Goal: Check status

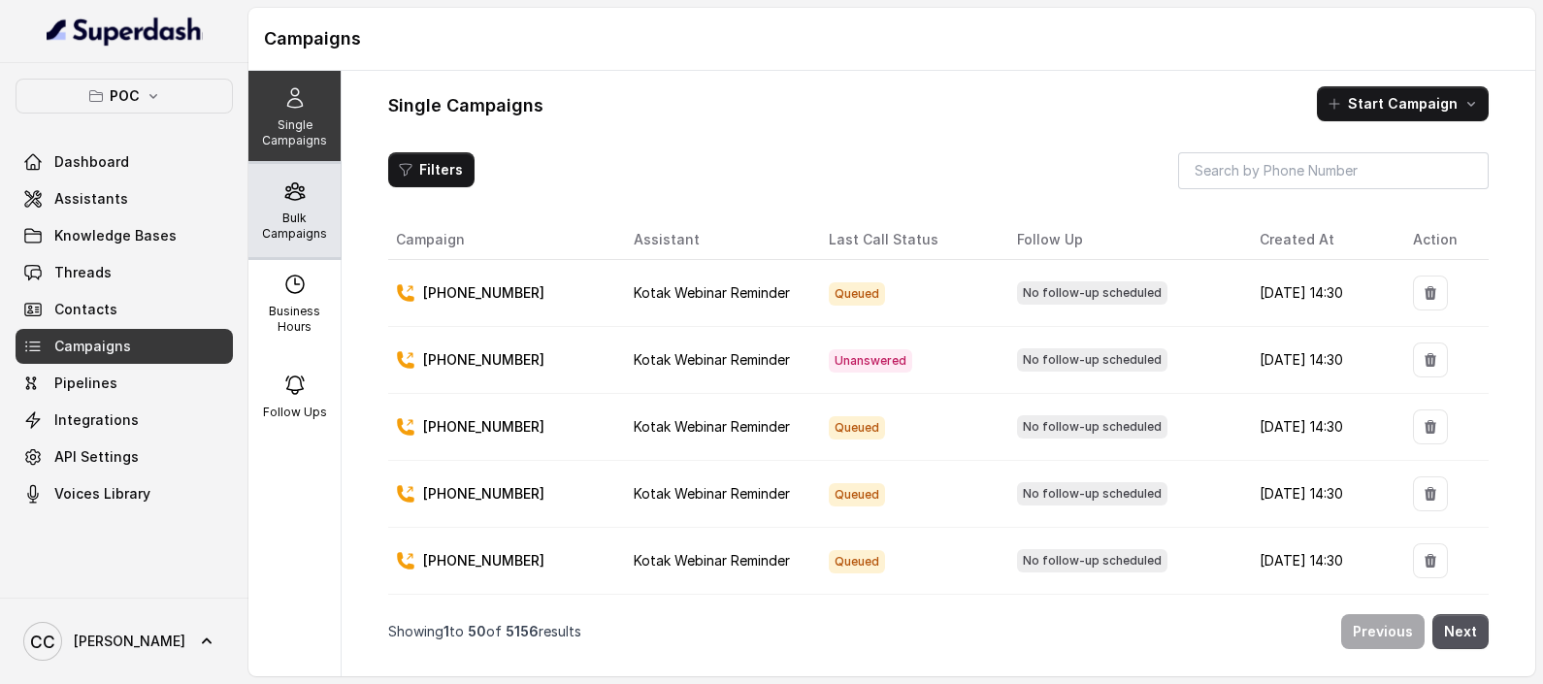
click at [258, 234] on p "Bulk Campaigns" at bounding box center [294, 226] width 77 height 31
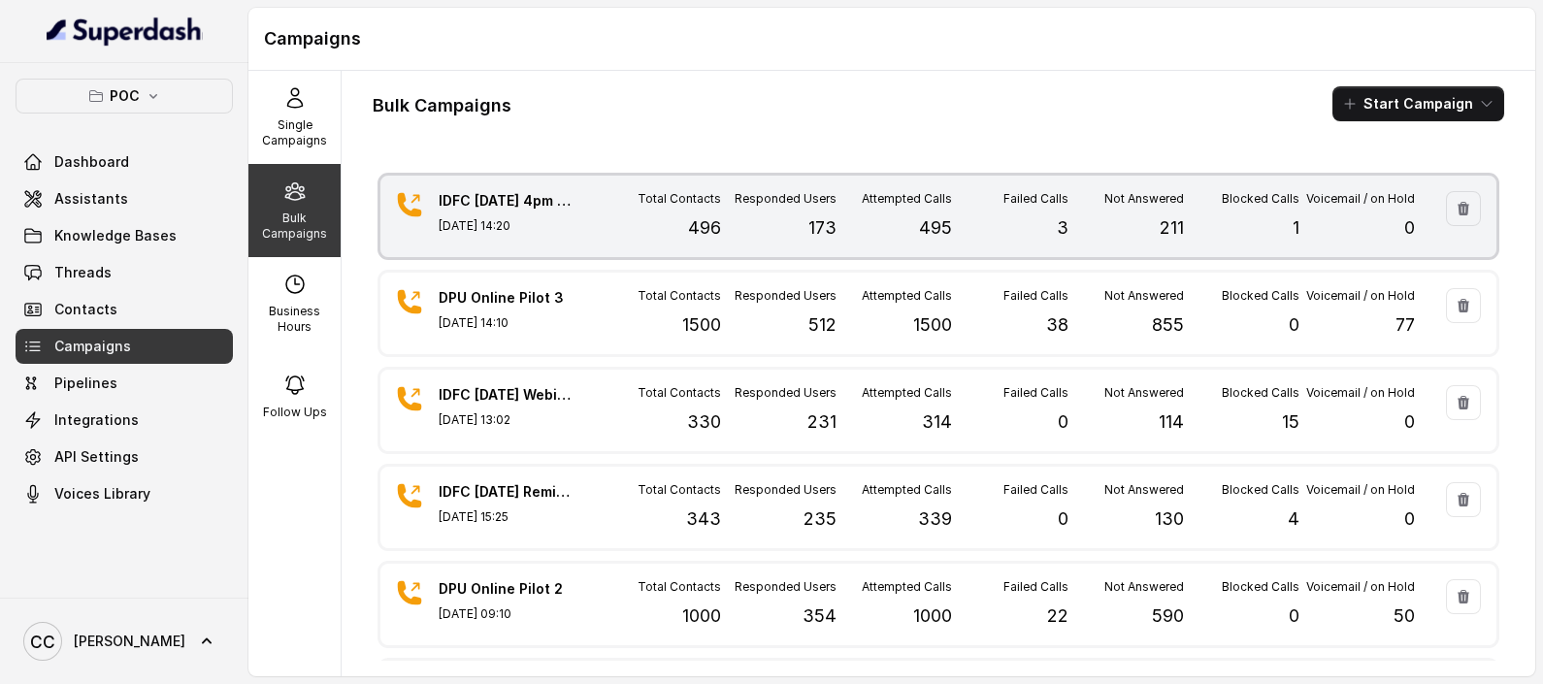
click at [841, 224] on div "Attempted Calls 495" at bounding box center [894, 216] width 115 height 50
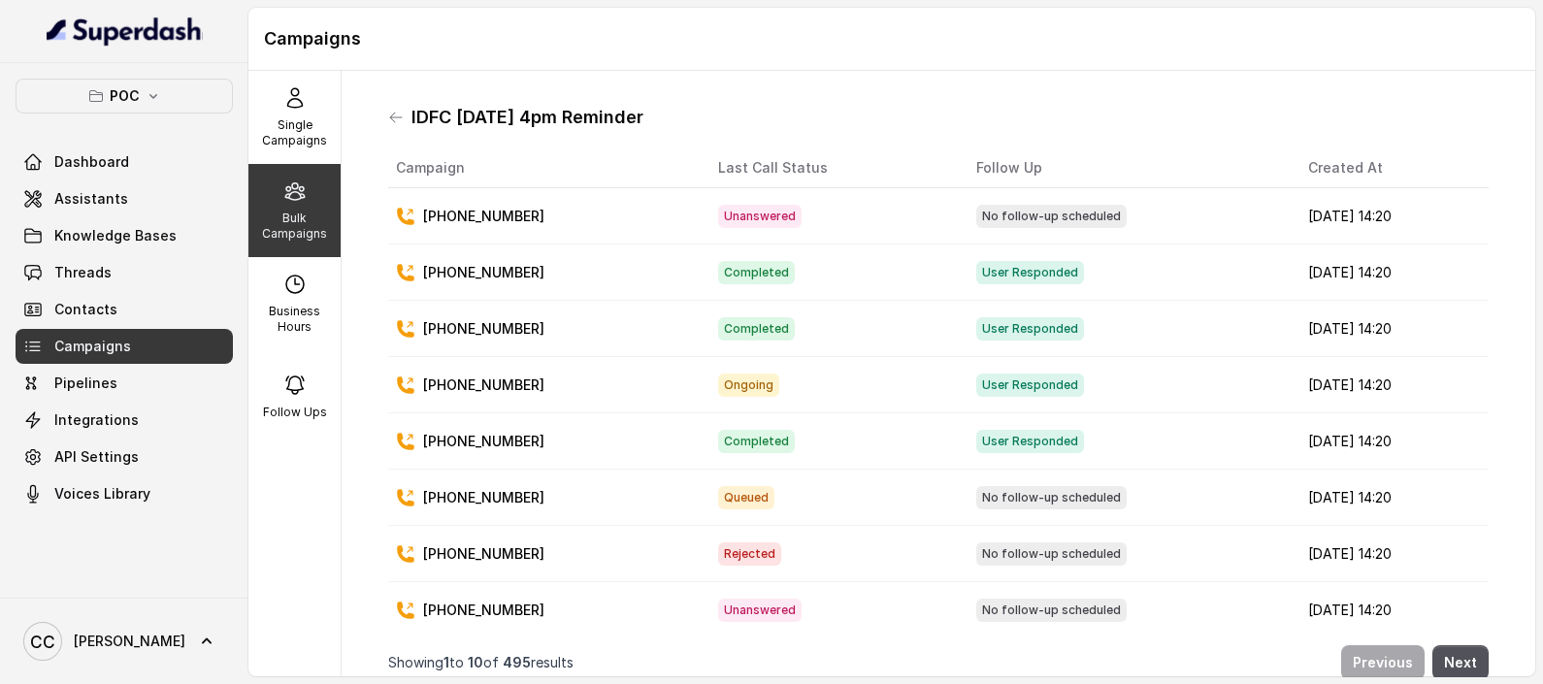
click at [286, 232] on p "Bulk Campaigns" at bounding box center [294, 226] width 77 height 31
click at [277, 206] on div "Bulk Campaigns" at bounding box center [294, 210] width 92 height 93
click at [290, 113] on div "Single Campaigns" at bounding box center [294, 117] width 92 height 93
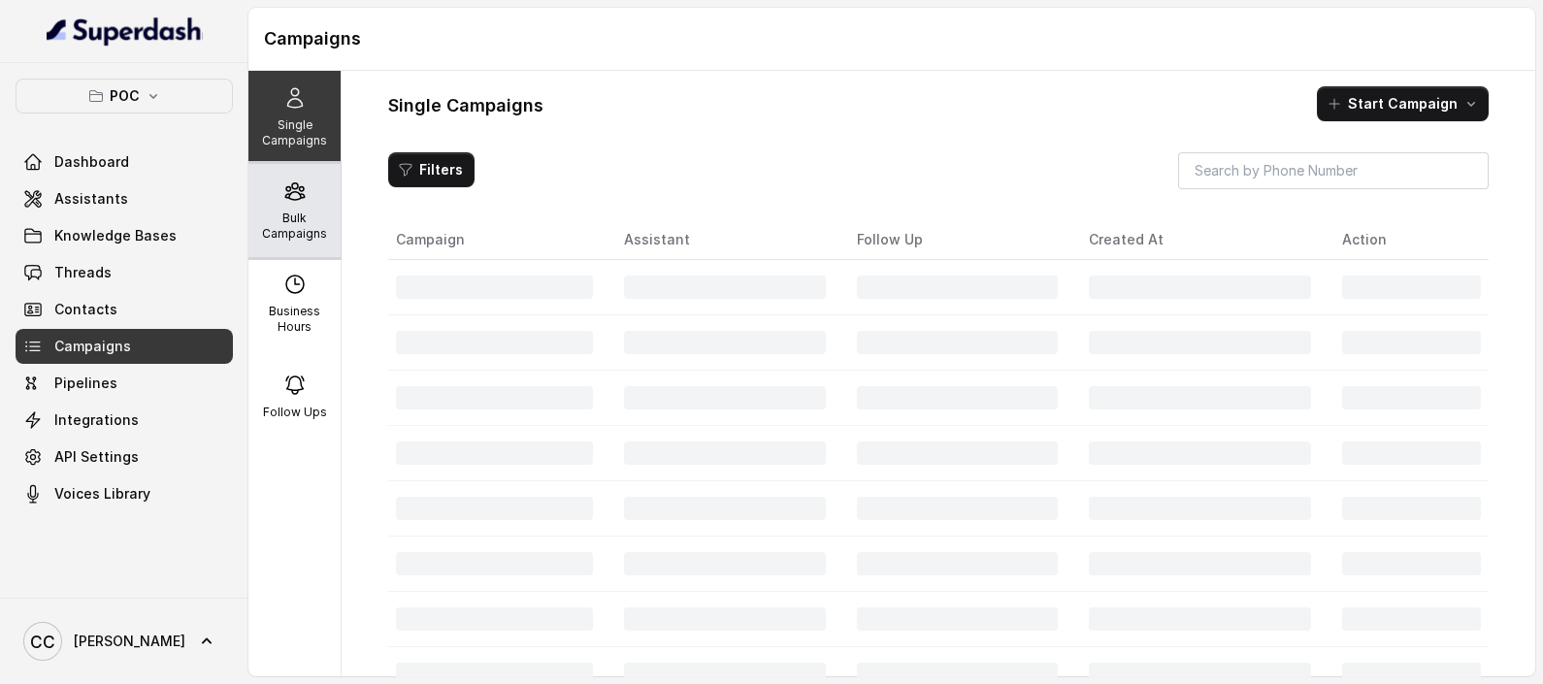
click at [287, 203] on div "Bulk Campaigns" at bounding box center [294, 210] width 92 height 93
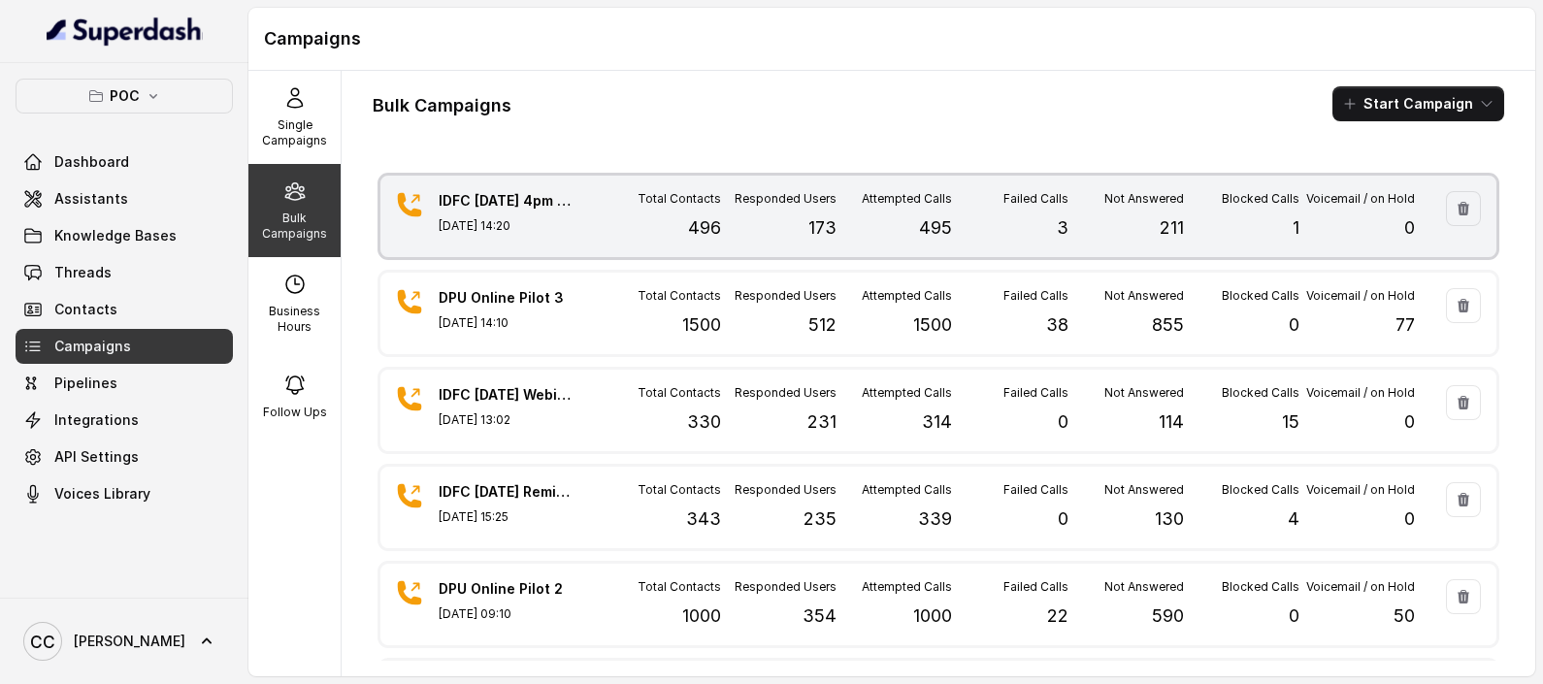
click at [919, 247] on div "IDFC [DATE] 4pm Reminder [DATE] 14:20 Total Contacts 496 Responded Users 173 At…" at bounding box center [938, 217] width 1116 height 82
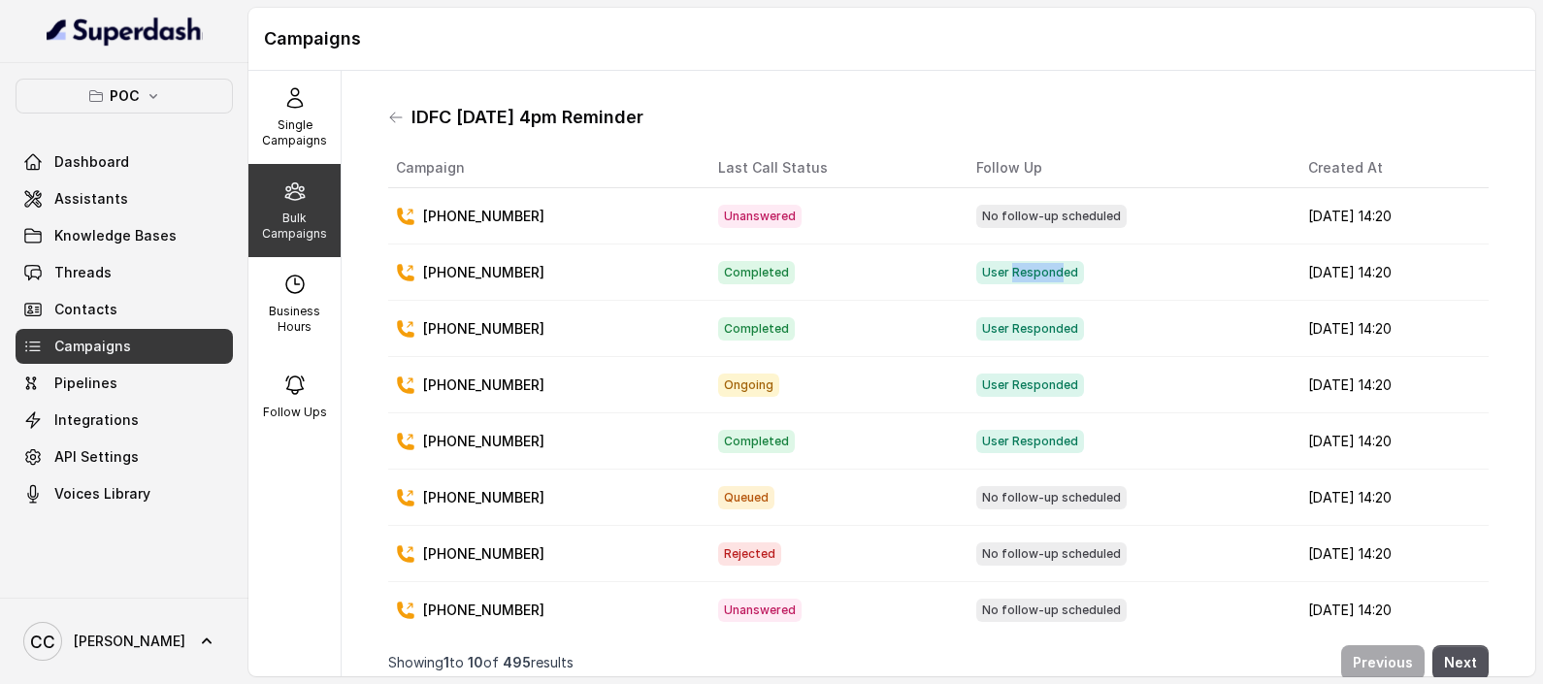
drag, startPoint x: 941, startPoint y: 263, endPoint x: 985, endPoint y: 271, distance: 44.4
click at [985, 271] on span "User Responded" at bounding box center [1030, 272] width 108 height 23
click at [302, 87] on div "Single Campaigns" at bounding box center [294, 117] width 92 height 93
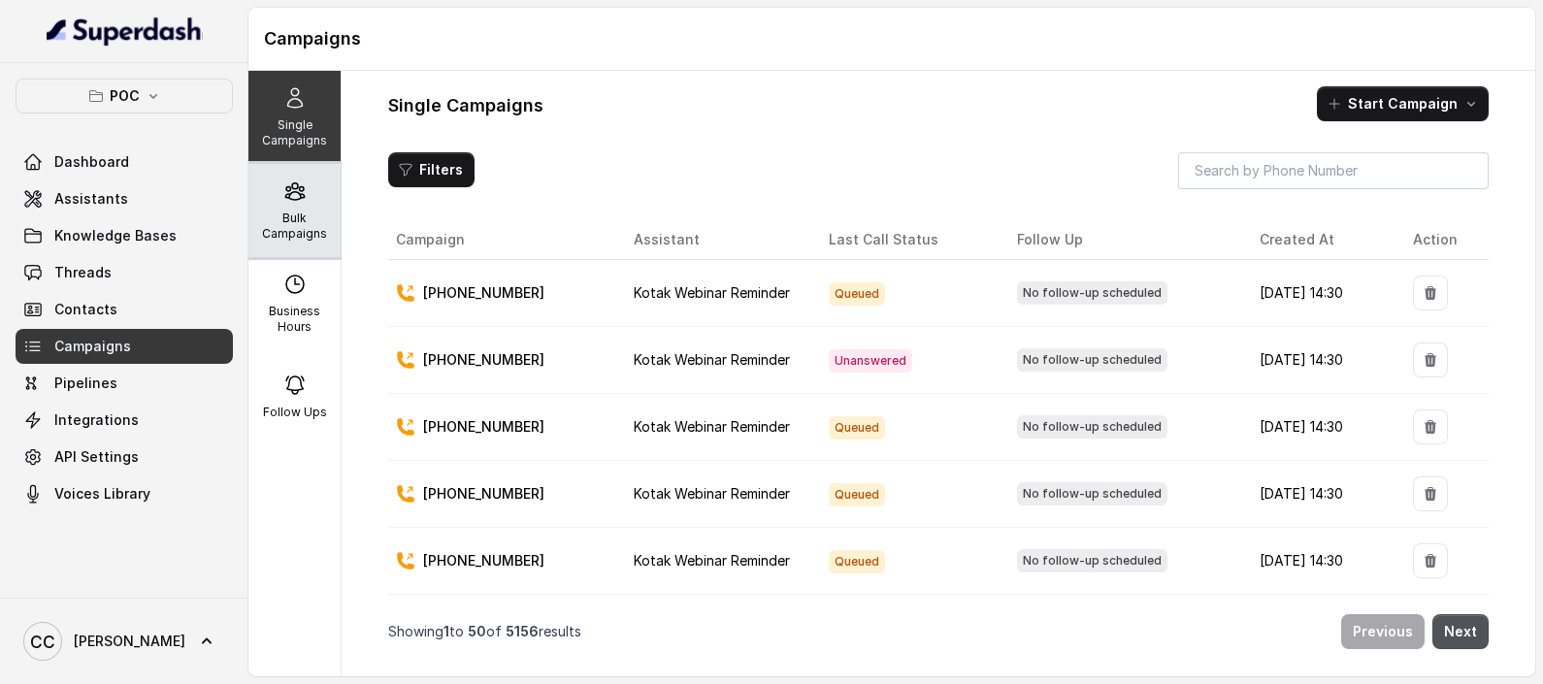
click at [280, 224] on p "Bulk Campaigns" at bounding box center [294, 226] width 77 height 31
